Goal: Task Accomplishment & Management: Complete application form

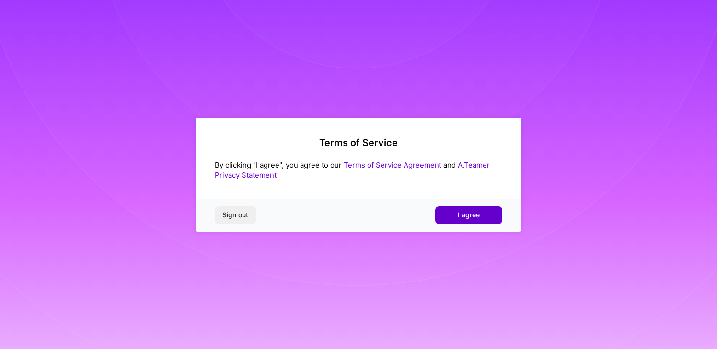
click at [470, 218] on span "I agree" at bounding box center [469, 215] width 22 height 10
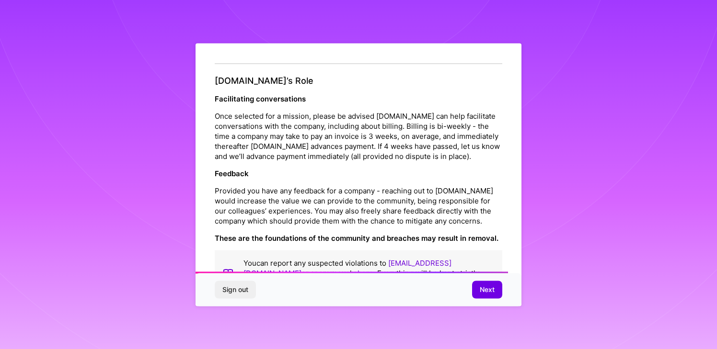
scroll to position [1055, 0]
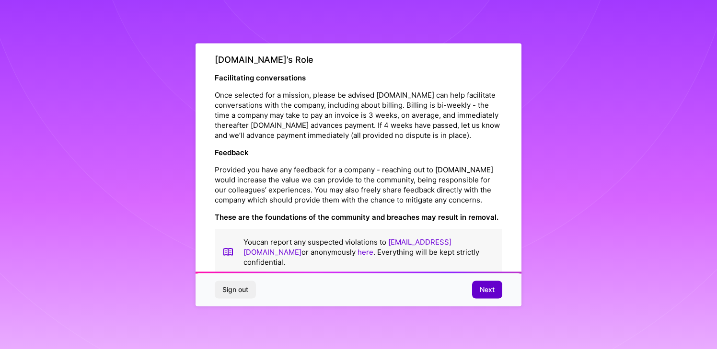
click at [487, 292] on span "Next" at bounding box center [487, 290] width 15 height 10
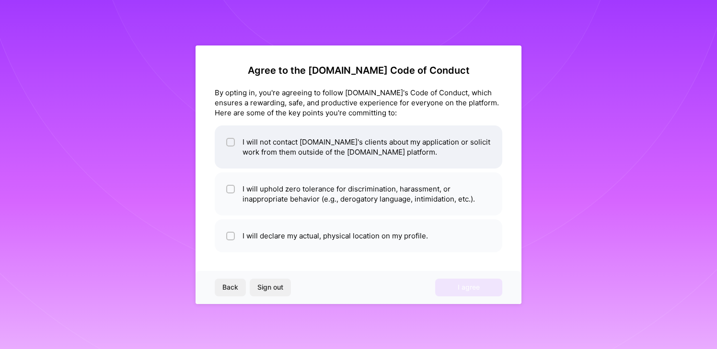
click at [231, 142] on input "checkbox" at bounding box center [231, 142] width 7 height 7
checkbox input "true"
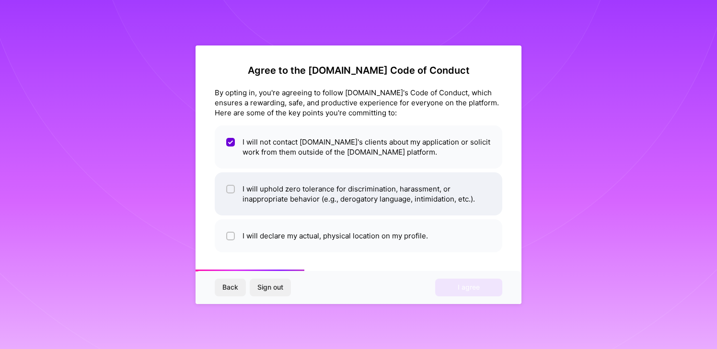
click at [232, 191] on input "checkbox" at bounding box center [231, 189] width 7 height 7
checkbox input "true"
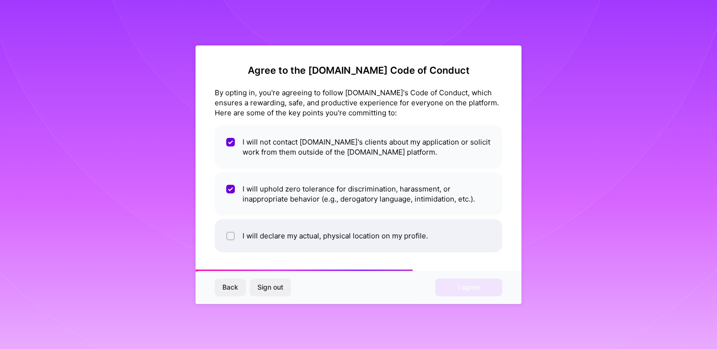
click at [234, 235] on div at bounding box center [230, 236] width 9 height 9
checkbox input "true"
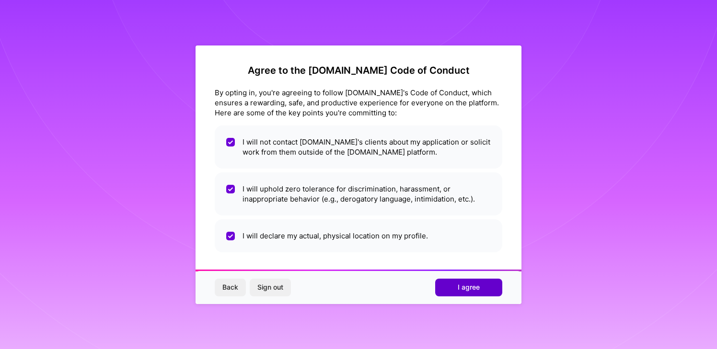
click at [466, 289] on span "I agree" at bounding box center [469, 288] width 22 height 10
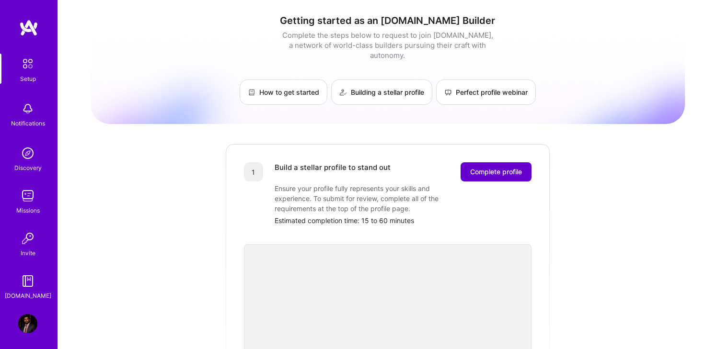
click at [487, 167] on span "Complete profile" at bounding box center [496, 172] width 52 height 10
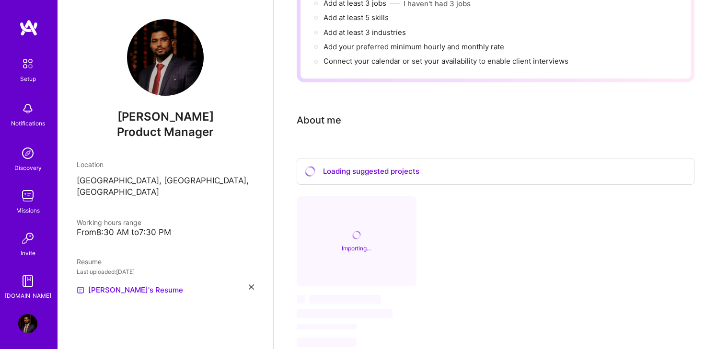
scroll to position [191, 0]
